Goal: Ask a question

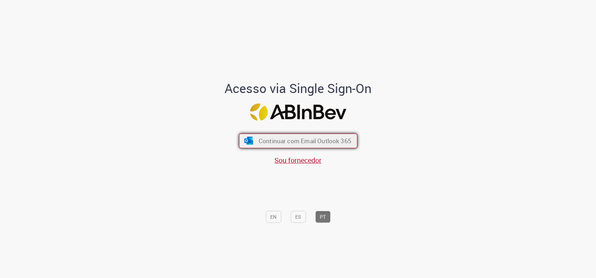
click at [333, 139] on span "Continuar com Email Outlook 365" at bounding box center [304, 141] width 93 height 8
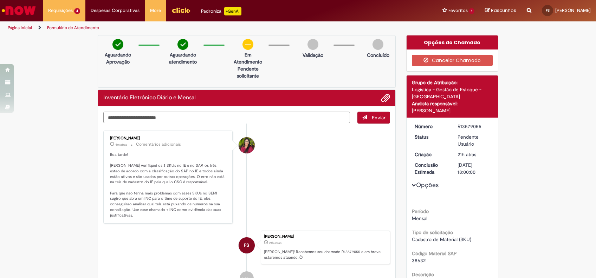
click at [129, 117] on textarea "Digite sua mensagem aqui..." at bounding box center [226, 118] width 247 height 12
type textarea "**********"
